Goal: Information Seeking & Learning: Learn about a topic

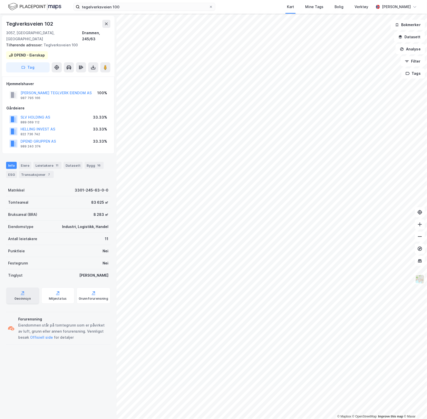
click at [27, 297] on div "Geoinnsyn" at bounding box center [22, 299] width 16 height 4
click at [30, 292] on div "Geoinnsyn" at bounding box center [22, 296] width 33 height 16
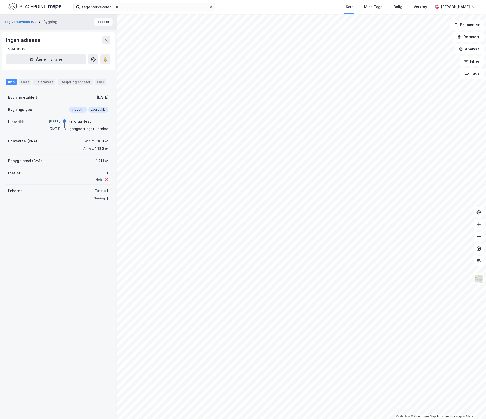
click at [101, 20] on button "Tilbake" at bounding box center [103, 22] width 18 height 8
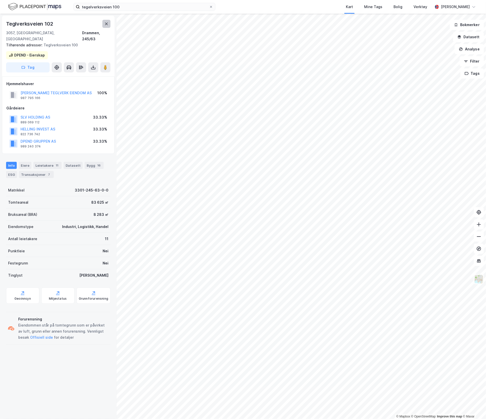
click at [107, 25] on icon at bounding box center [106, 24] width 4 height 4
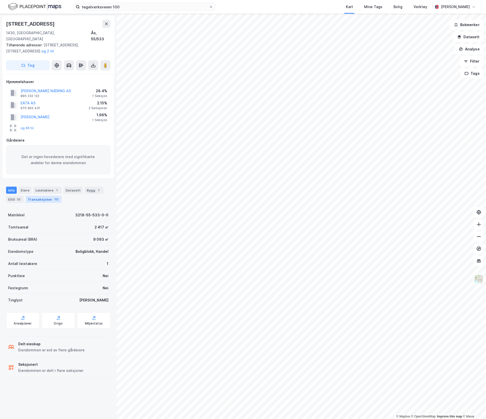
click at [49, 196] on div "Transaksjoner 112" at bounding box center [44, 199] width 36 height 7
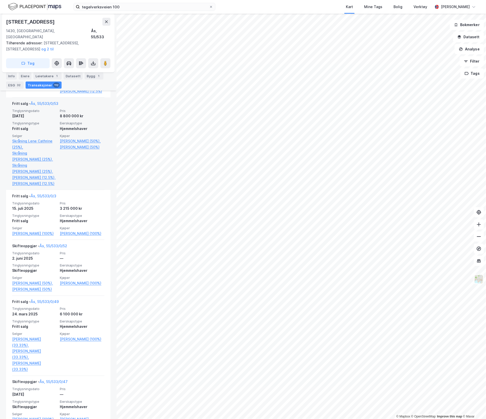
scroll to position [405, 0]
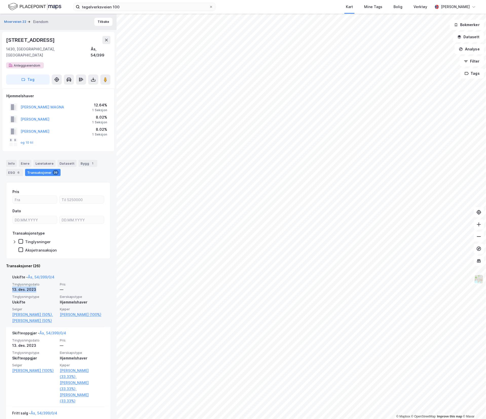
drag, startPoint x: 50, startPoint y: 283, endPoint x: 6, endPoint y: 285, distance: 44.1
click at [6, 285] on div "Uskifte - Ås, 54/399/0/4 Tinglysningsdato [DATE] Pris — Tinglysningstype Uskift…" at bounding box center [58, 299] width 104 height 56
drag, startPoint x: 6, startPoint y: 285, endPoint x: 106, endPoint y: 290, distance: 100.2
click at [106, 290] on div "Moerveien 22 [PERSON_NAME] 13 1430, Ås, [GEOGRAPHIC_DATA] Ås, 54/399 Anleggseie…" at bounding box center [58, 216] width 117 height 405
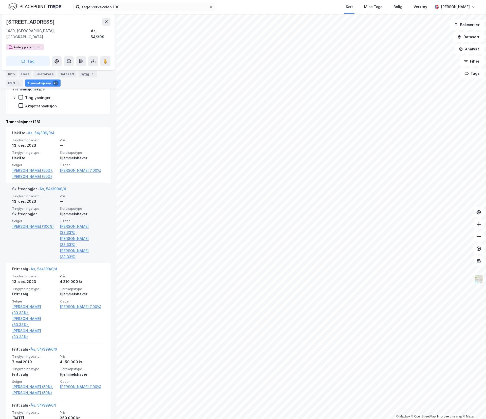
scroll to position [203, 0]
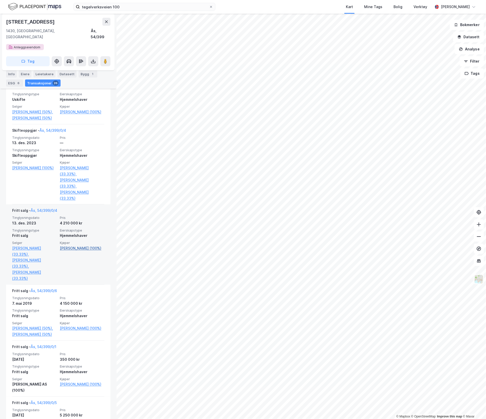
click at [72, 250] on link "[PERSON_NAME] (100%)" at bounding box center [82, 248] width 45 height 6
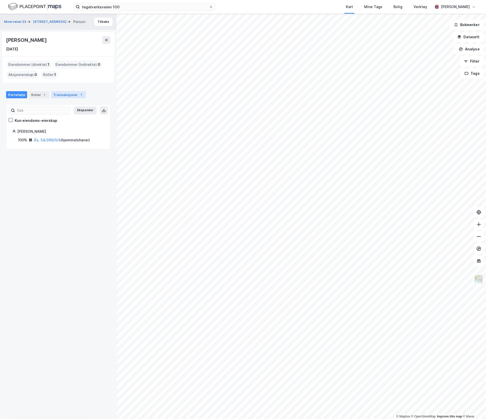
click at [58, 97] on div "Transaksjoner 1" at bounding box center [68, 94] width 35 height 7
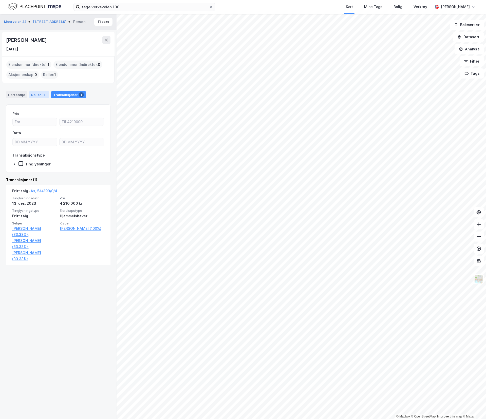
click at [33, 94] on div "Roller 1" at bounding box center [39, 94] width 20 height 7
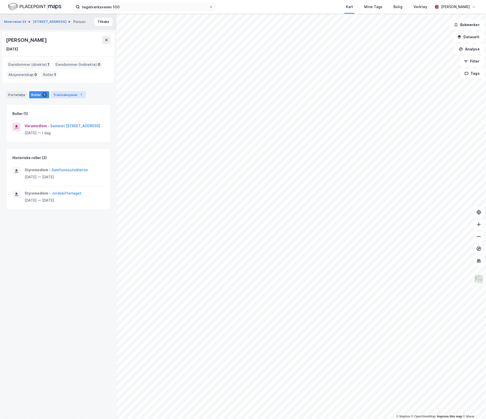
click at [63, 95] on div "Transaksjoner 1" at bounding box center [68, 94] width 35 height 7
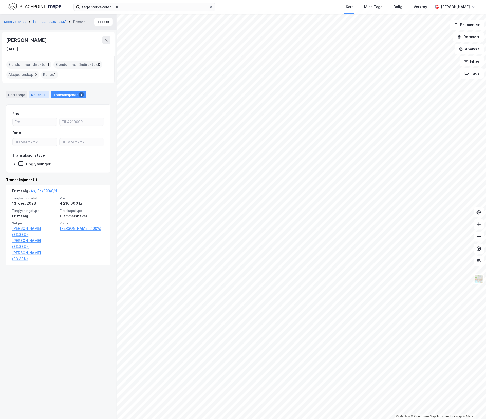
click at [42, 95] on div "1" at bounding box center [44, 94] width 5 height 5
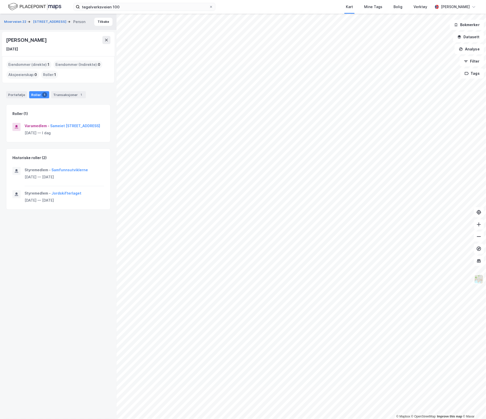
drag, startPoint x: 63, startPoint y: 204, endPoint x: 27, endPoint y: 172, distance: 48.8
click at [27, 172] on div "Styremedlem - Samfunnsutviklerne [DATE] — [DATE] Styremedlem - Jordskifterlaget…" at bounding box center [58, 188] width 104 height 43
drag, startPoint x: 27, startPoint y: 172, endPoint x: 81, endPoint y: 243, distance: 89.6
click at [83, 244] on div "Moerveien 22 Brekkeveien 13 Person [PERSON_NAME] [DATE] Eiendommer (direkte) : …" at bounding box center [58, 216] width 117 height 405
click at [64, 37] on div "[PERSON_NAME]" at bounding box center [58, 40] width 104 height 8
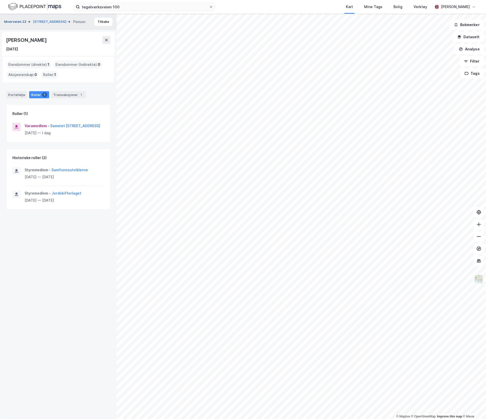
click at [19, 22] on button "Moerveien 22" at bounding box center [15, 21] width 23 height 5
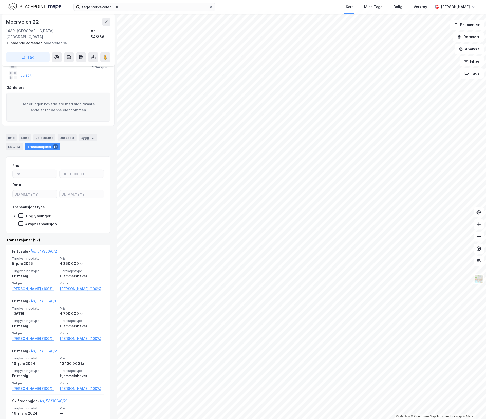
scroll to position [101, 0]
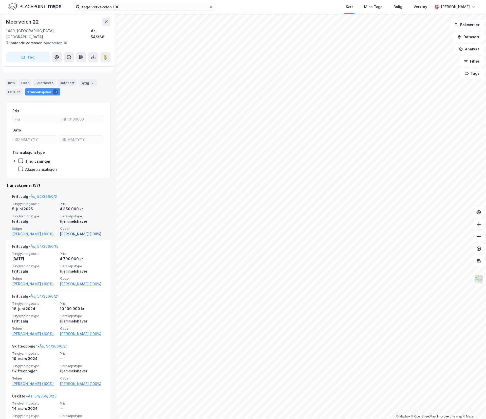
click at [63, 231] on link "[PERSON_NAME] (100%)" at bounding box center [82, 234] width 45 height 6
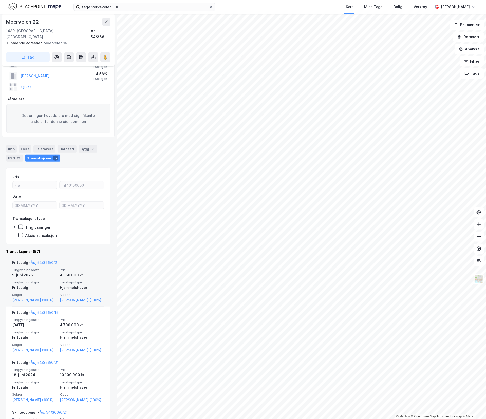
scroll to position [51, 0]
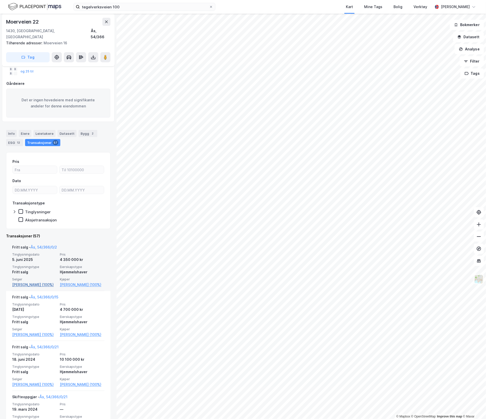
click at [33, 282] on link "[PERSON_NAME] (100%)" at bounding box center [34, 285] width 45 height 6
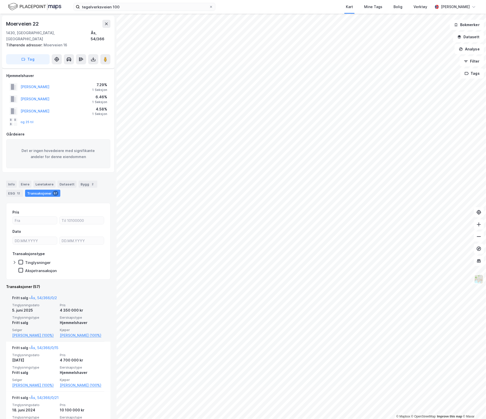
scroll to position [51, 0]
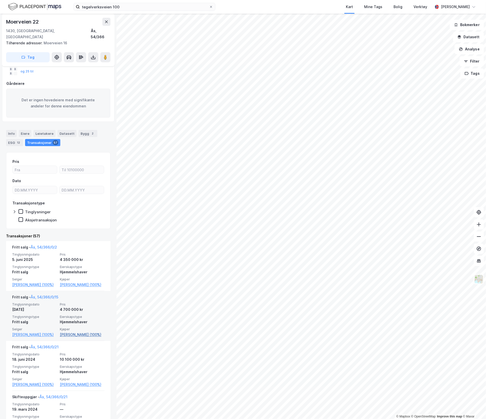
click at [60, 335] on link "[PERSON_NAME] (100%)" at bounding box center [82, 335] width 45 height 6
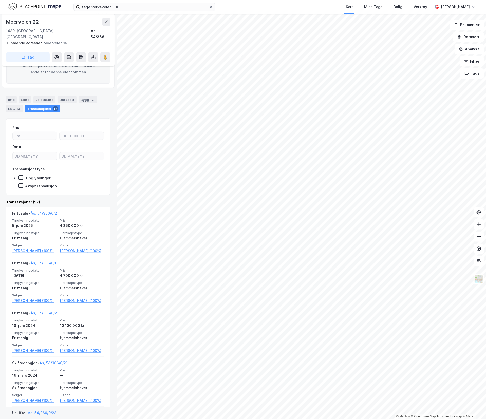
scroll to position [51, 0]
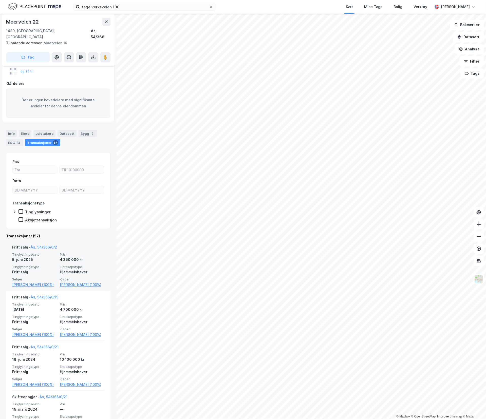
click at [43, 265] on span "Tinglysningstype" at bounding box center [34, 267] width 45 height 4
click at [79, 284] on link "[PERSON_NAME] (100%)" at bounding box center [82, 285] width 45 height 6
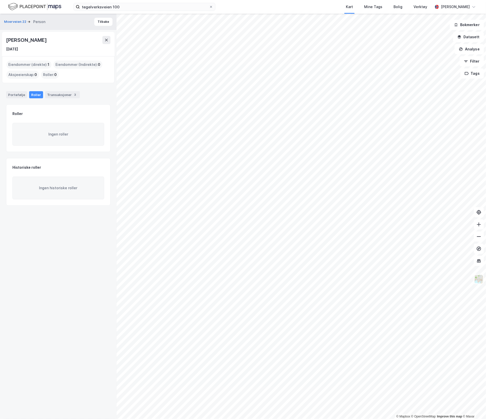
click at [38, 40] on div "[PERSON_NAME]" at bounding box center [27, 40] width 42 height 8
copy div "[PERSON_NAME]"
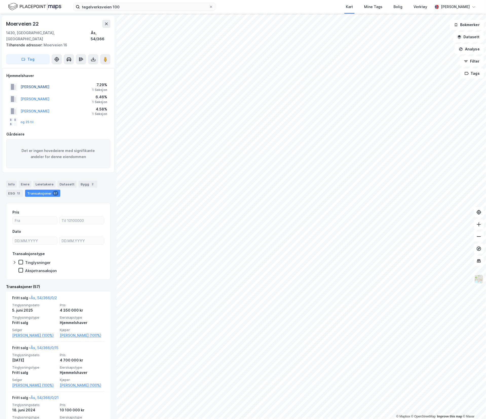
click at [0, 0] on button "[PERSON_NAME]" at bounding box center [0, 0] width 0 height 0
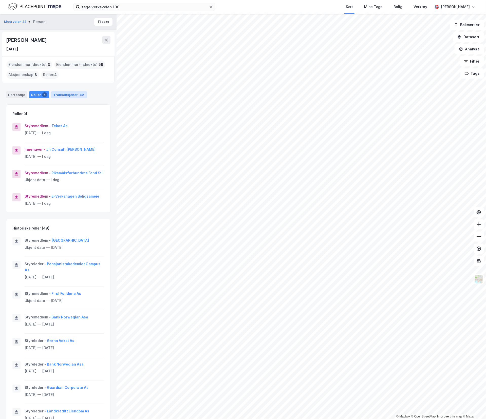
click at [57, 95] on div "Transaksjoner 69" at bounding box center [69, 94] width 36 height 7
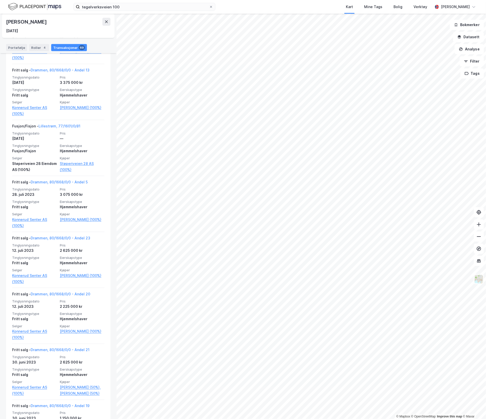
scroll to position [304, 0]
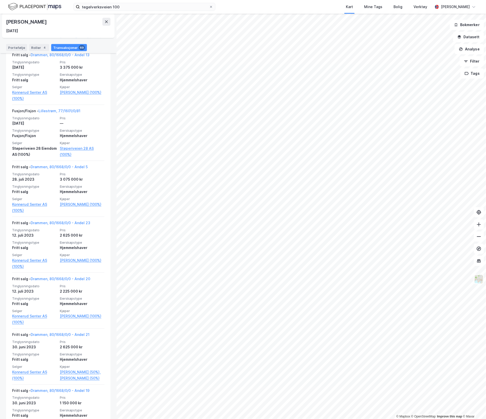
click at [17, 2] on img at bounding box center [34, 6] width 53 height 9
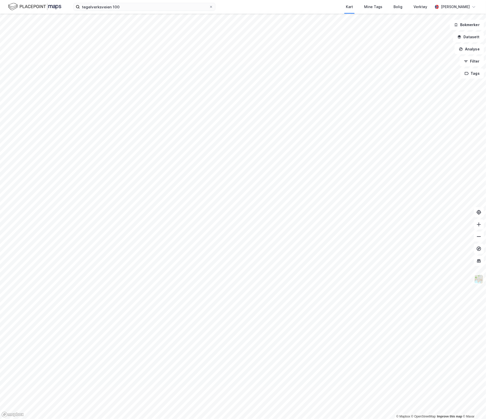
click at [36, 7] on img at bounding box center [34, 6] width 53 height 9
click at [51, 13] on div "tegelverksveien 100 Kart Mine Tags Bolig Verktøy [PERSON_NAME]" at bounding box center [243, 7] width 486 height 14
click at [47, 8] on img at bounding box center [34, 6] width 53 height 9
